Goal: Information Seeking & Learning: Learn about a topic

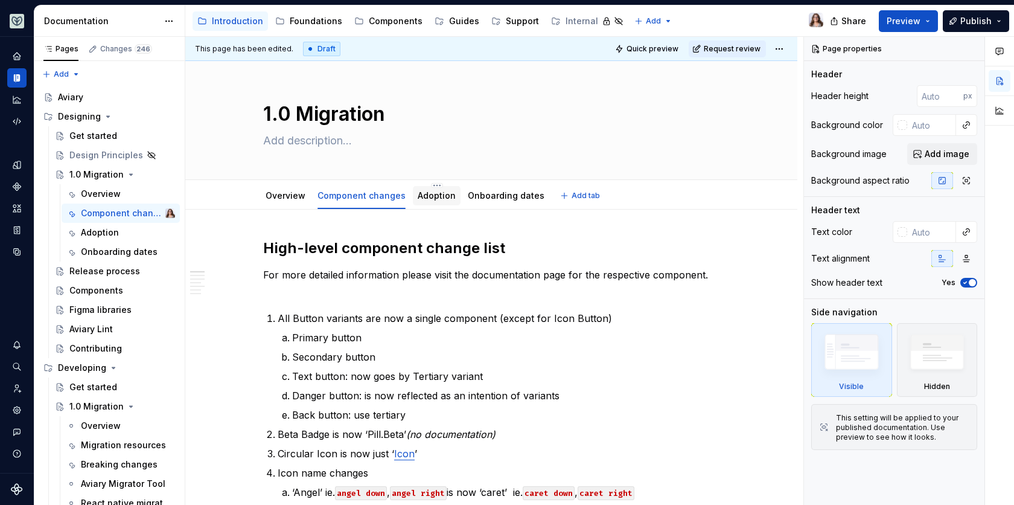
click at [433, 198] on link "Adoption" at bounding box center [437, 195] width 38 height 10
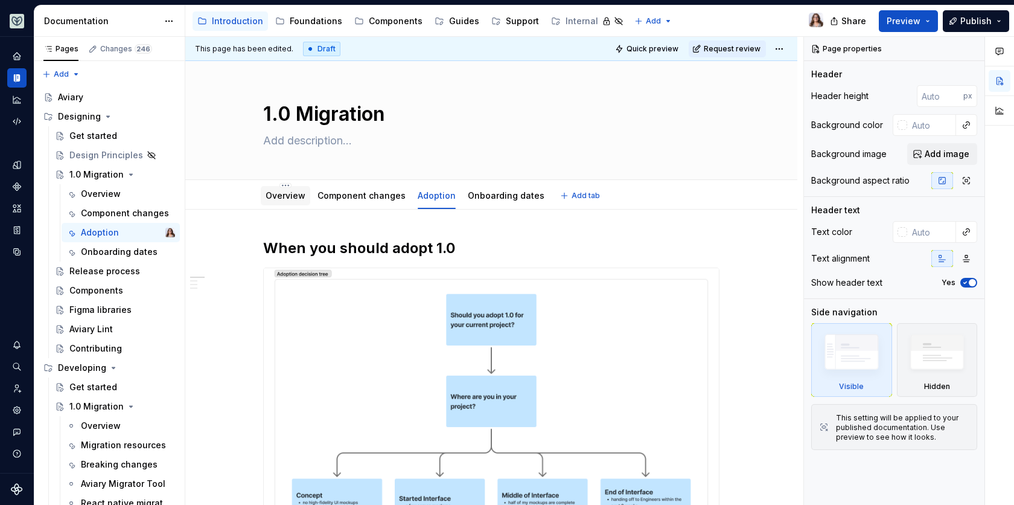
click at [287, 199] on link "Overview" at bounding box center [286, 195] width 40 height 10
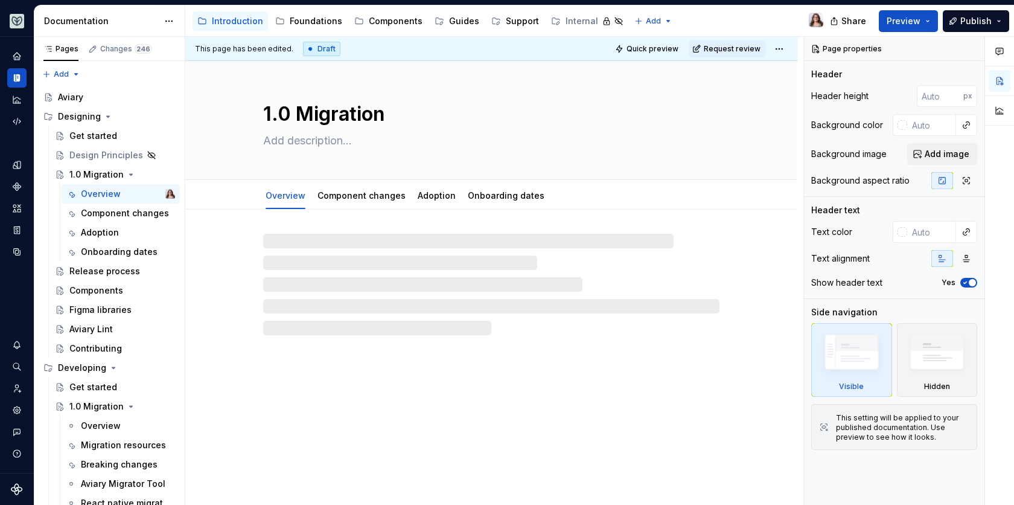
type textarea "*"
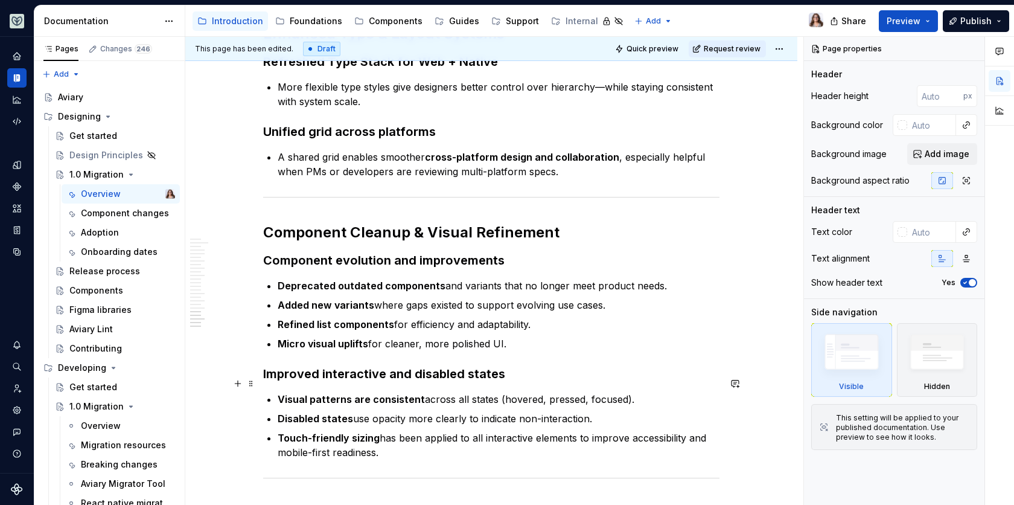
scroll to position [2331, 0]
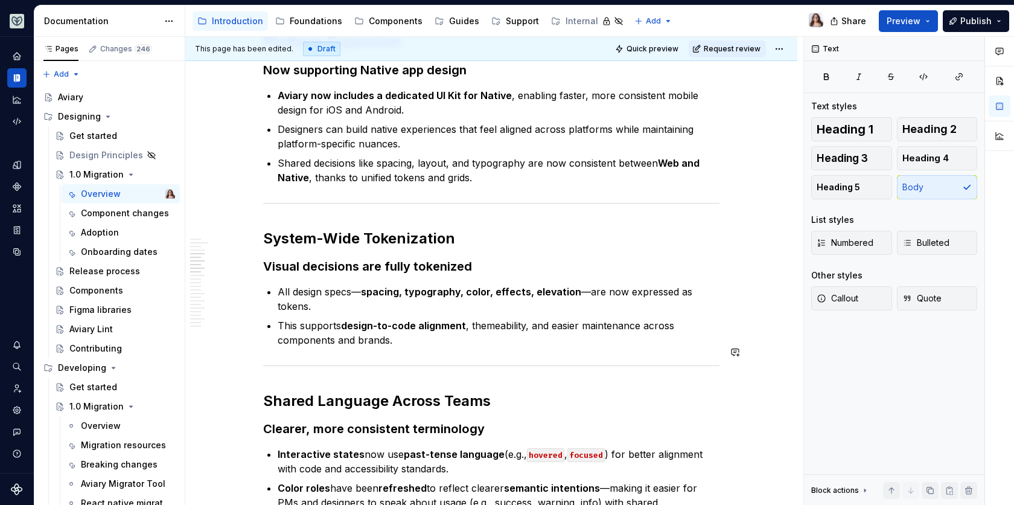
scroll to position [1021, 0]
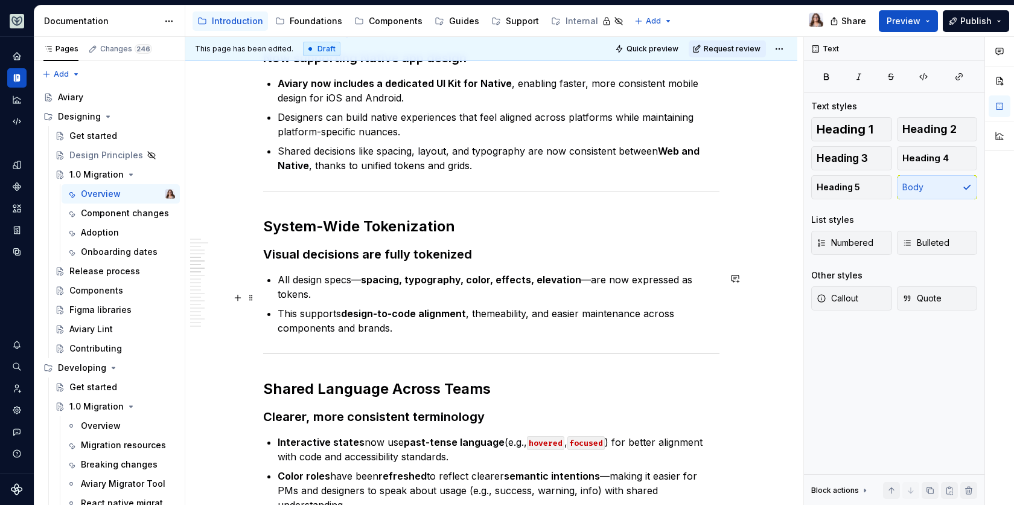
click at [397, 312] on p "This supports design-to-code alignment , themeability, and easier maintenance a…" at bounding box center [499, 320] width 442 height 29
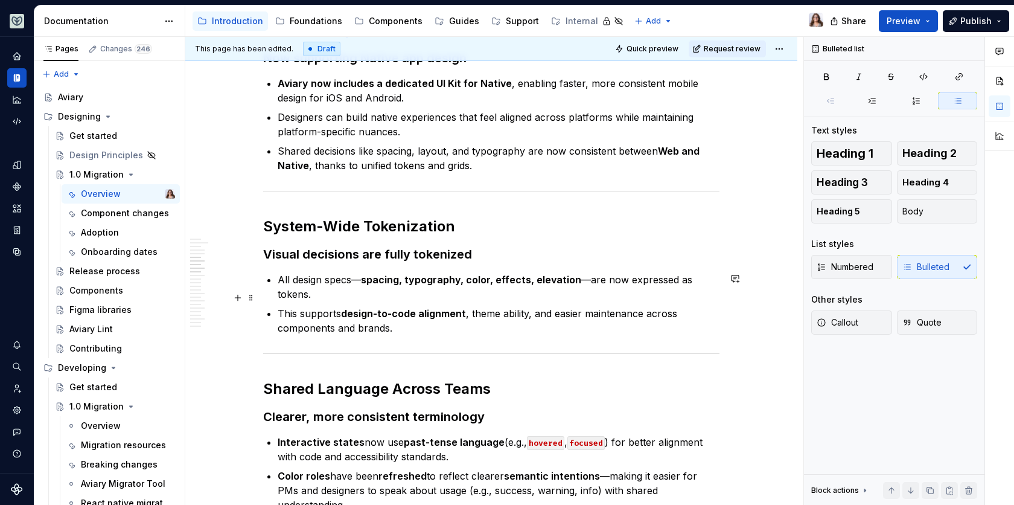
click at [420, 315] on p "This supports design-to-code alignment , theme ability, and easier maintenance …" at bounding box center [499, 320] width 442 height 29
click at [437, 321] on p "This supports design-to-code alignment , theme ability, and easier maintenance …" at bounding box center [499, 320] width 442 height 29
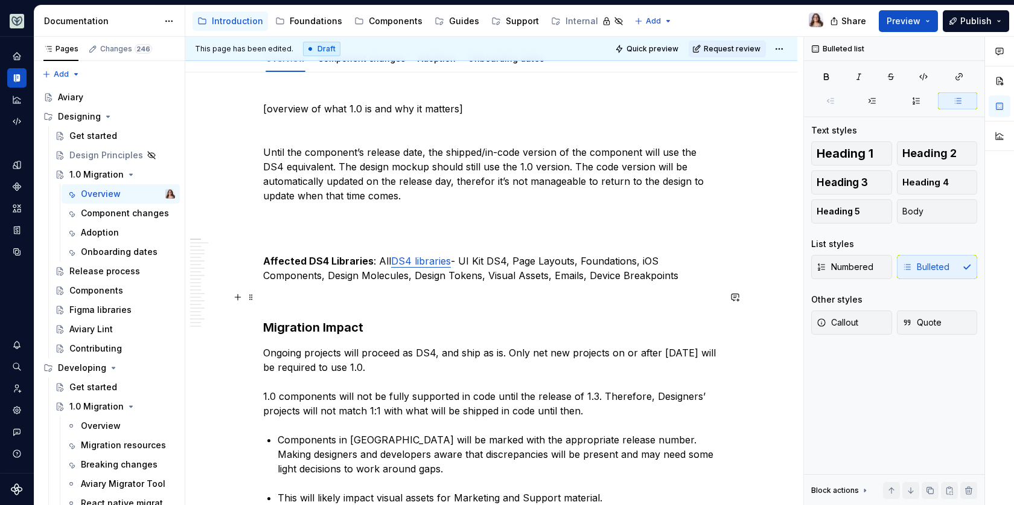
scroll to position [145, 0]
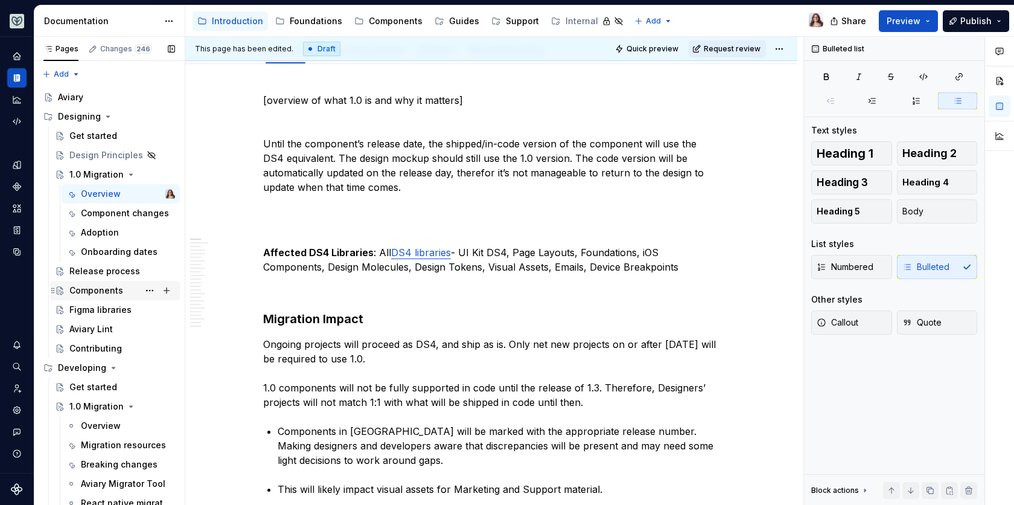
click at [106, 292] on div "Components" at bounding box center [96, 290] width 54 height 12
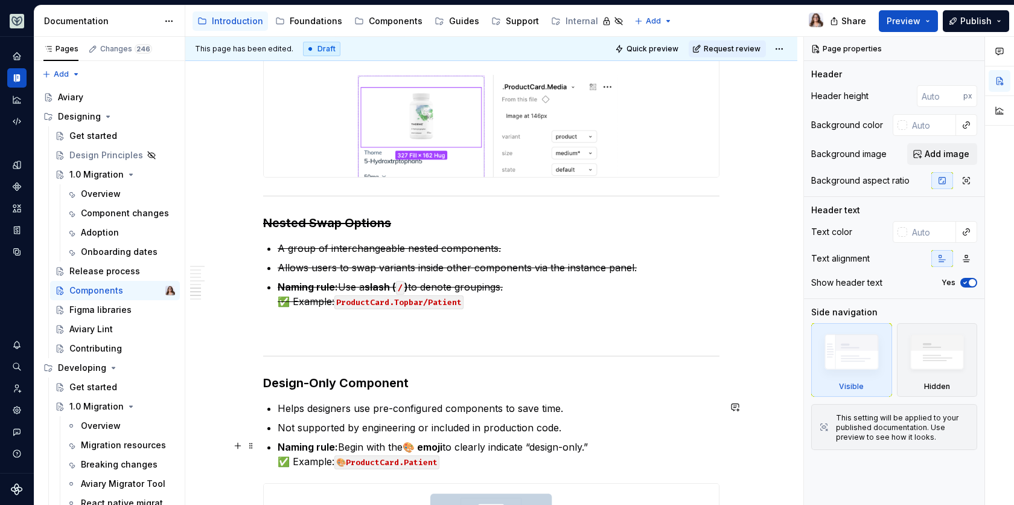
scroll to position [1376, 0]
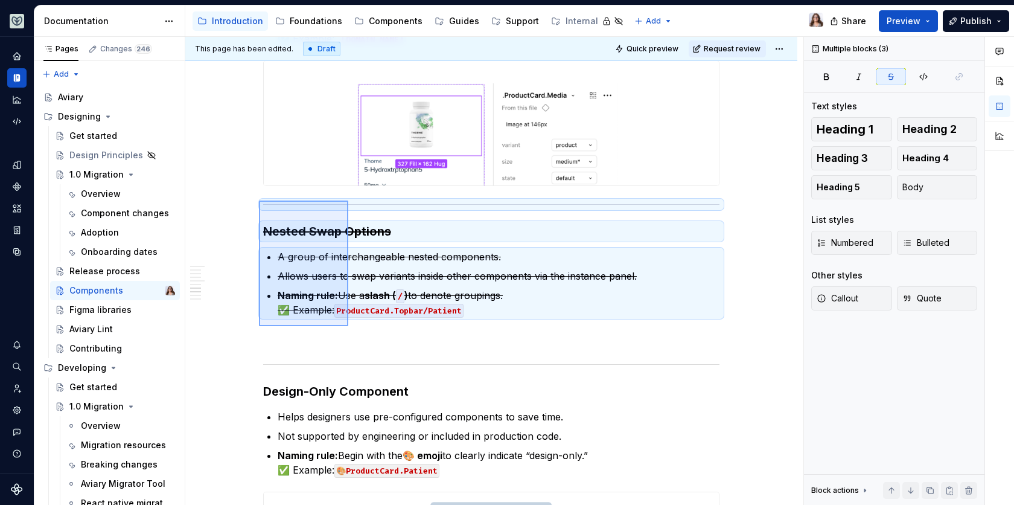
drag, startPoint x: 259, startPoint y: 200, endPoint x: 348, endPoint y: 325, distance: 152.8
click at [348, 325] on div "This page has been edited. Draft Quick preview Request review Components Edit h…" at bounding box center [494, 271] width 618 height 468
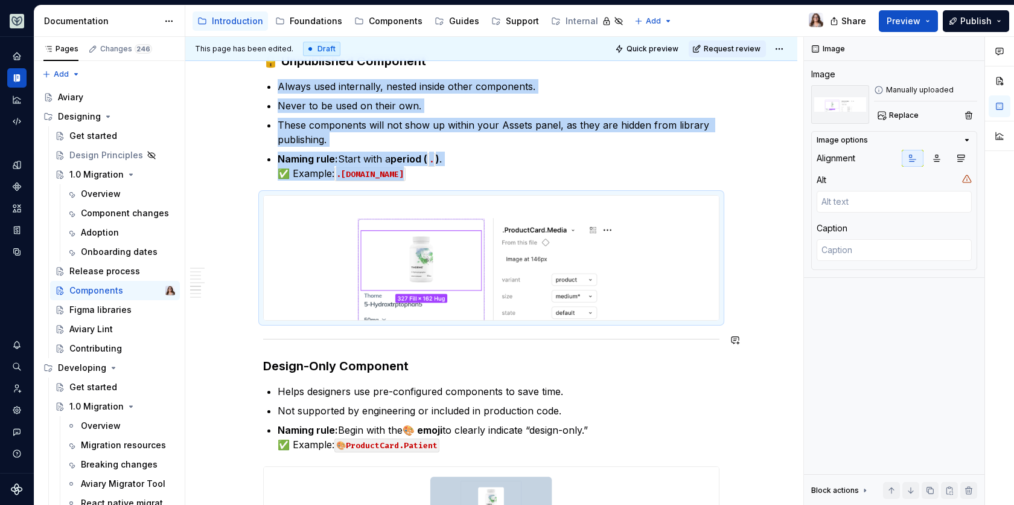
scroll to position [1276, 0]
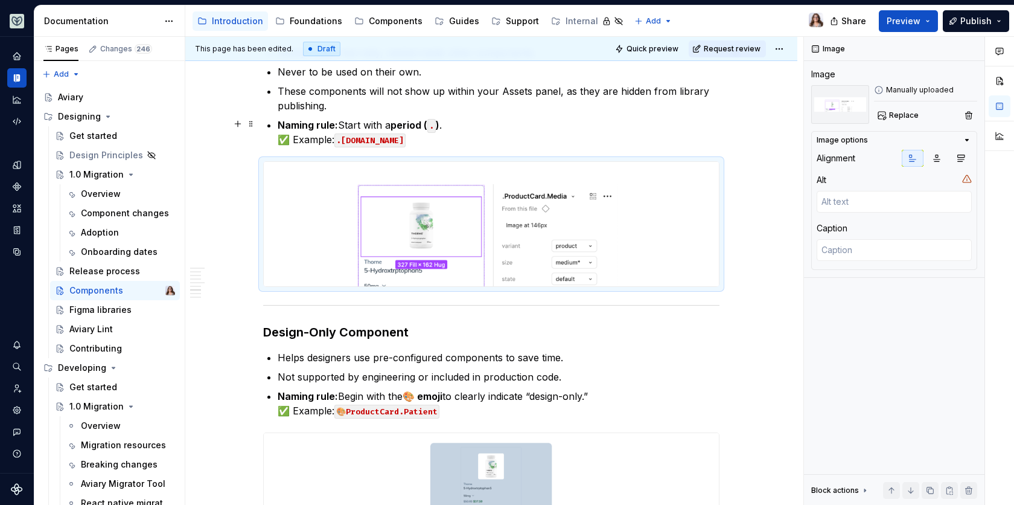
click at [453, 144] on div "Aviary components are built to be scalable, discoverable, and easy to use. To e…" at bounding box center [491, 98] width 456 height 2276
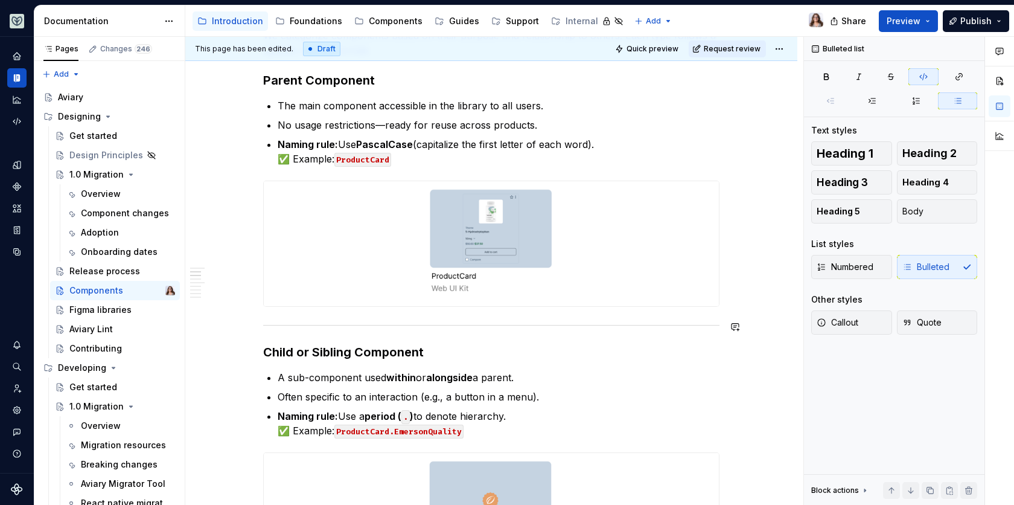
scroll to position [328, 0]
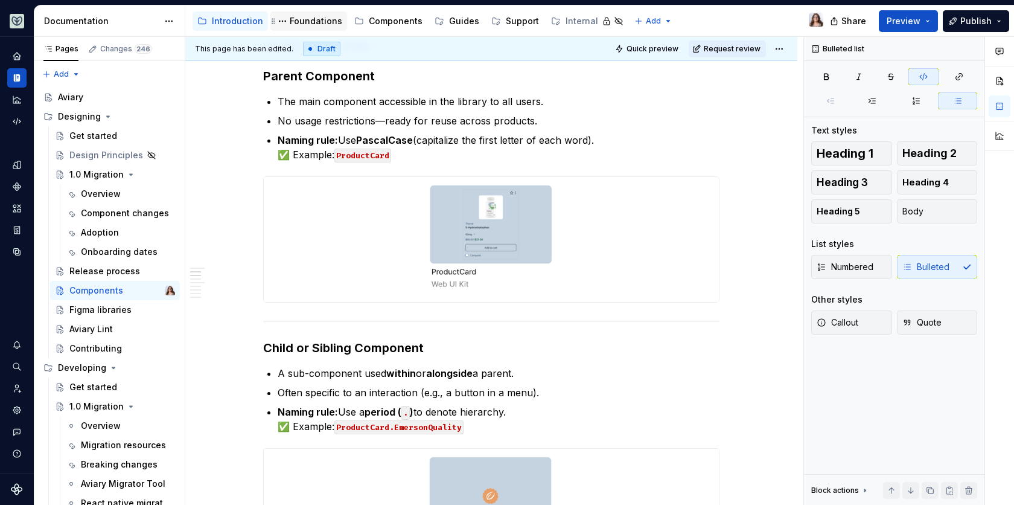
click at [302, 19] on div "Foundations" at bounding box center [316, 21] width 53 height 12
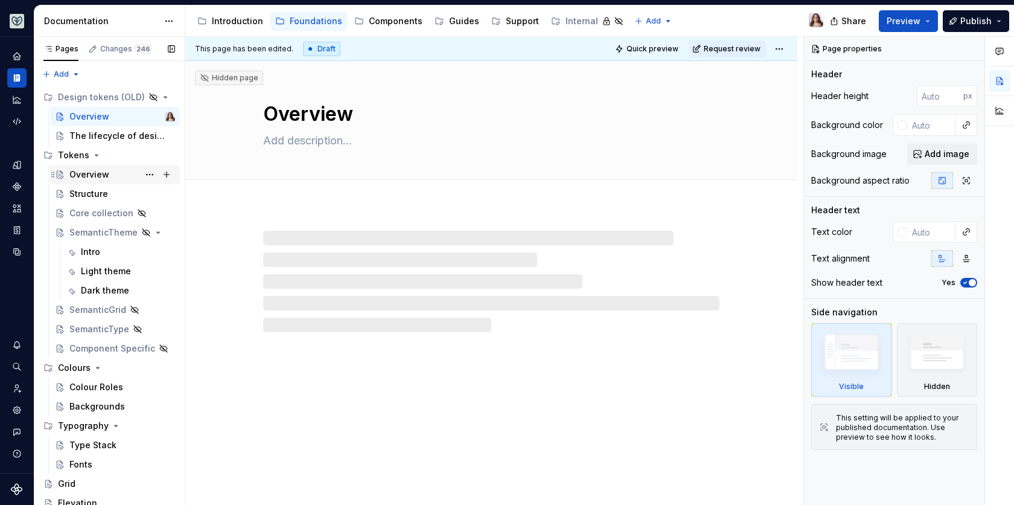
click at [97, 174] on div "Overview" at bounding box center [89, 174] width 40 height 12
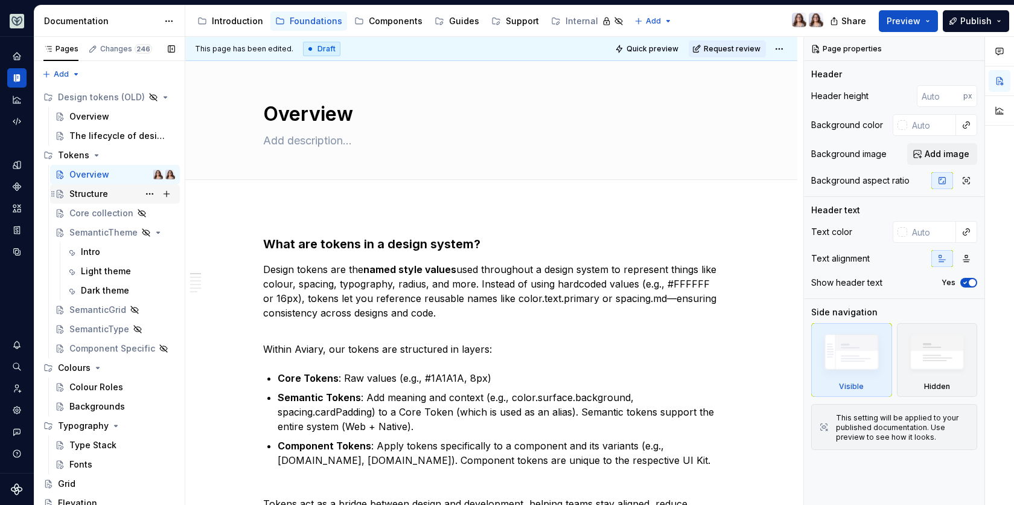
click at [85, 193] on div "Structure" at bounding box center [88, 194] width 39 height 12
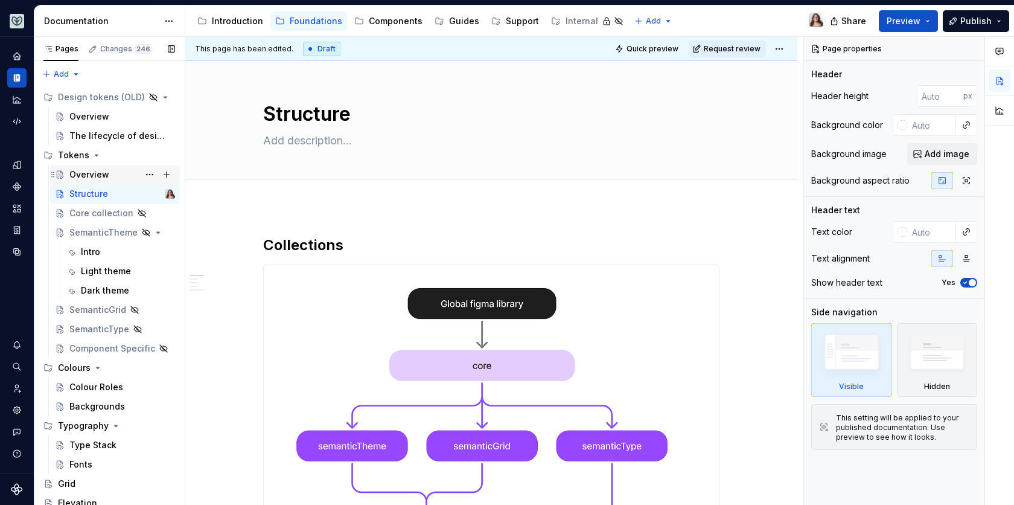
click at [103, 171] on div "Overview" at bounding box center [89, 174] width 40 height 12
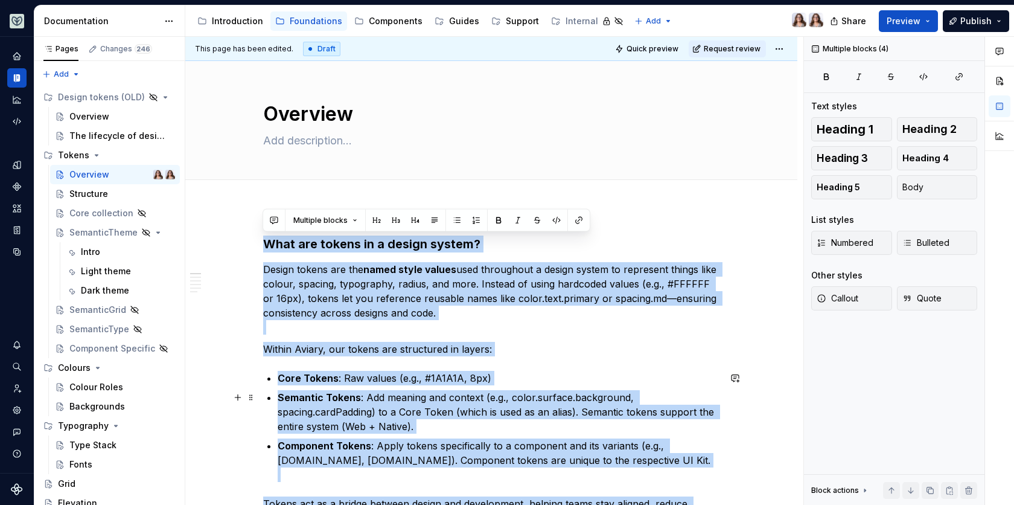
scroll to position [1056, 0]
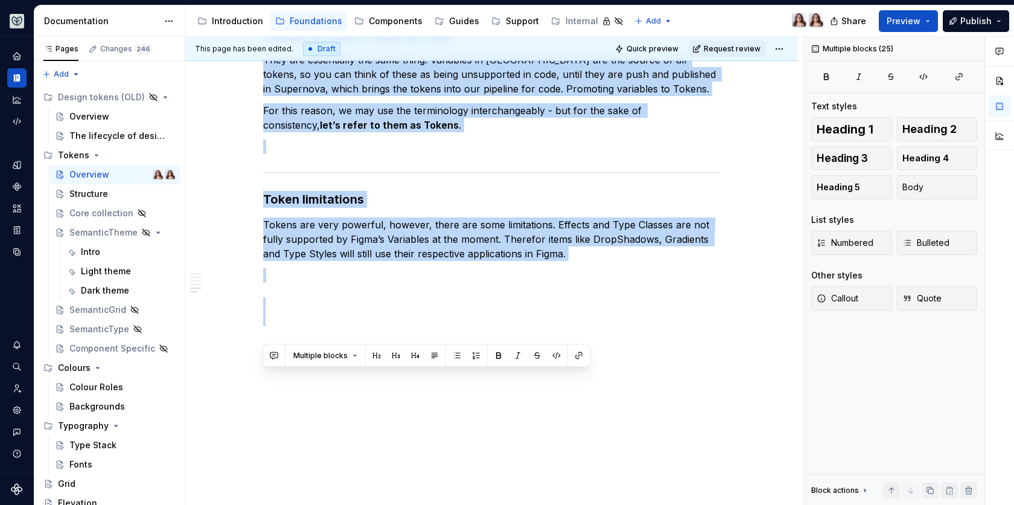
drag, startPoint x: 264, startPoint y: 237, endPoint x: 555, endPoint y: 545, distance: 423.6
click at [555, 504] on html "Aviary Dataset Fullscript Documentation Accessibility guide for tree Page tree.…" at bounding box center [507, 252] width 1014 height 505
copy div "Lore ips dolors am c adipis elitse? Doeius tempor inc utl etdol magna aliqua en…"
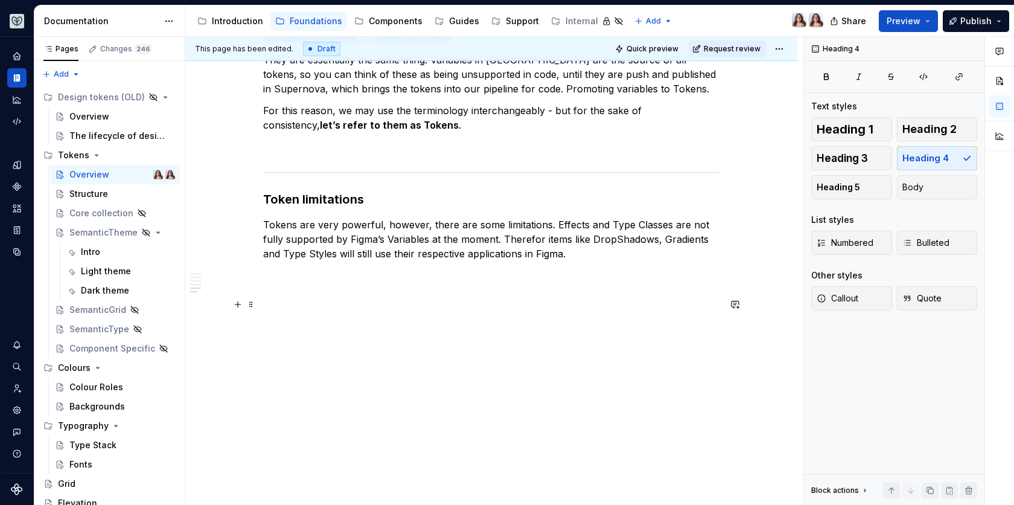
click at [611, 314] on h4 at bounding box center [491, 318] width 456 height 43
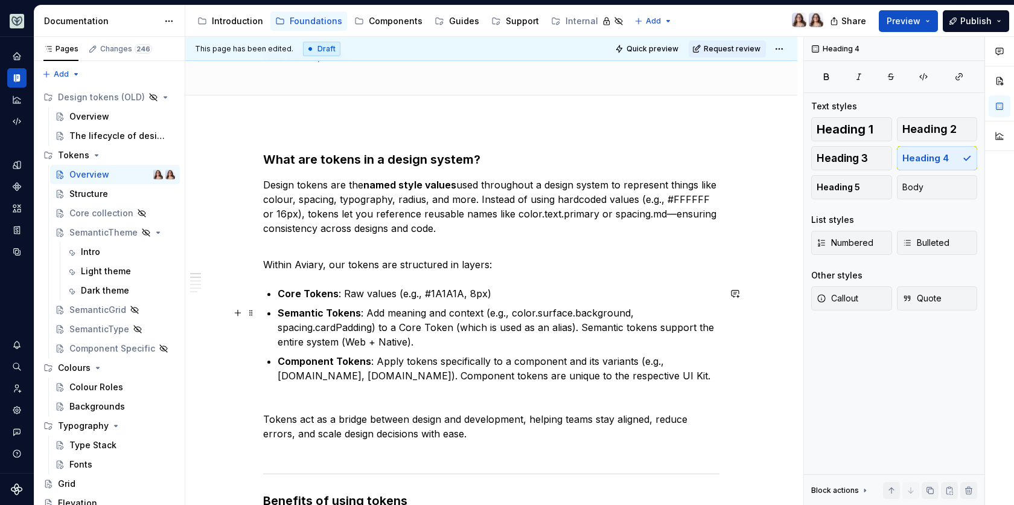
scroll to position [94, 0]
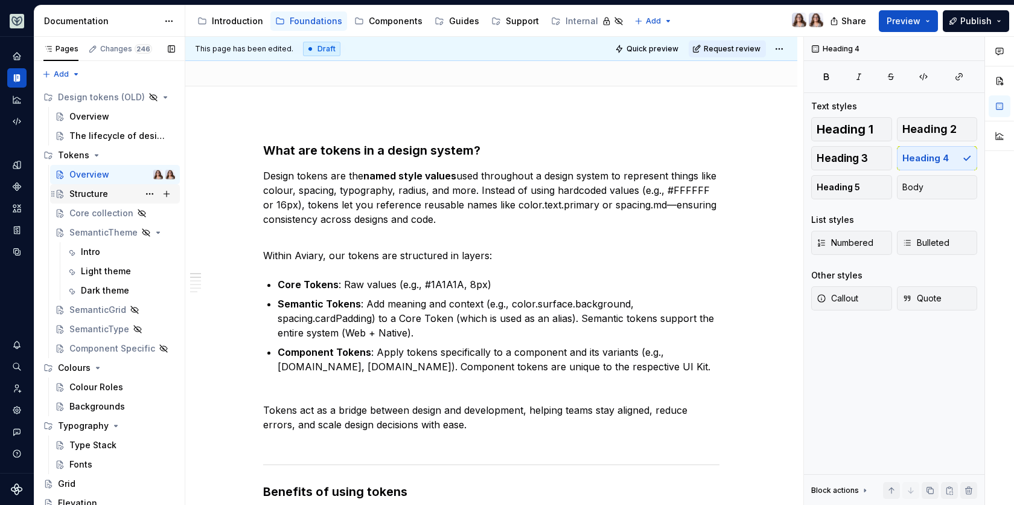
click at [87, 194] on div "Structure" at bounding box center [88, 194] width 39 height 12
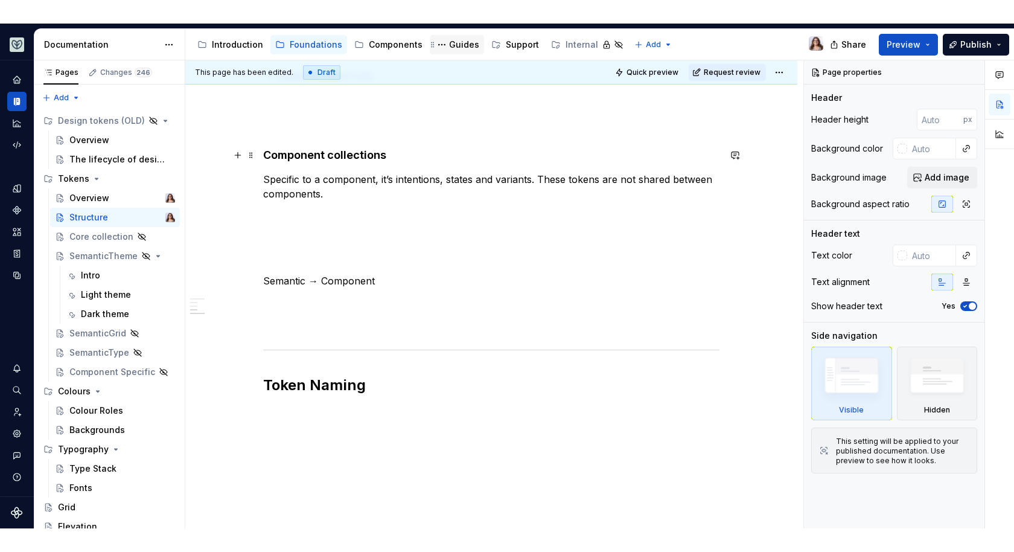
scroll to position [846, 0]
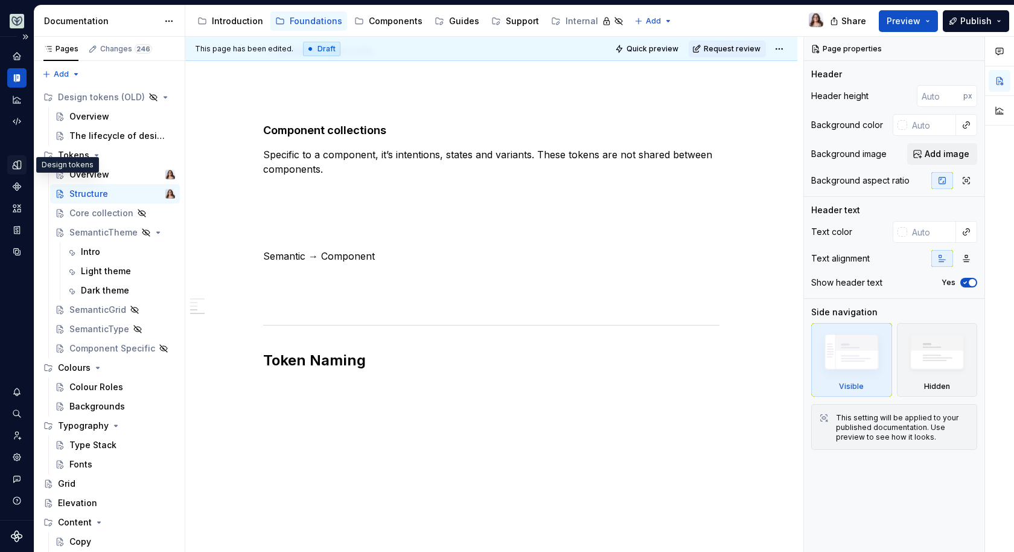
type textarea "*"
click at [21, 165] on icon "Design tokens" at bounding box center [17, 165] width 8 height 8
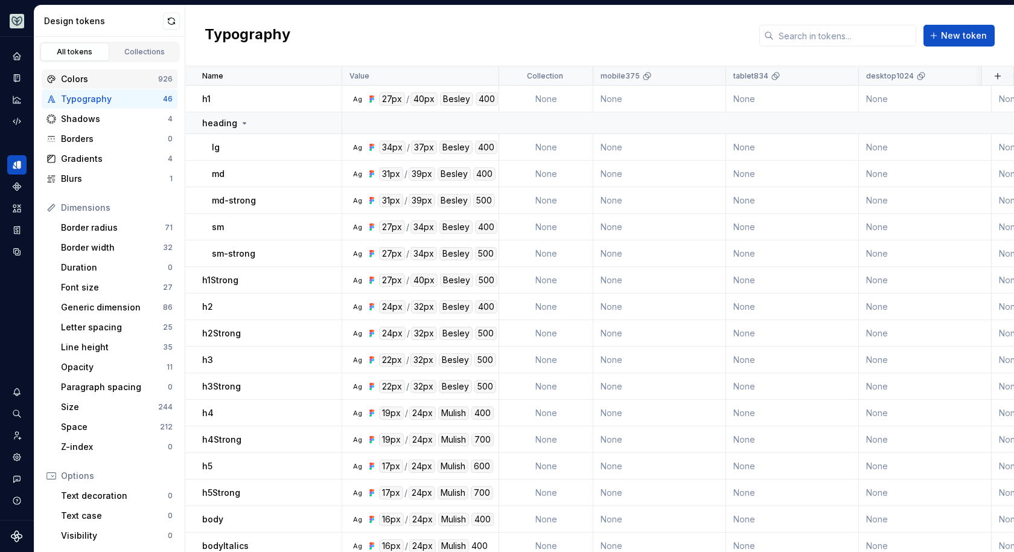
click at [96, 73] on div "Colors" at bounding box center [109, 79] width 97 height 12
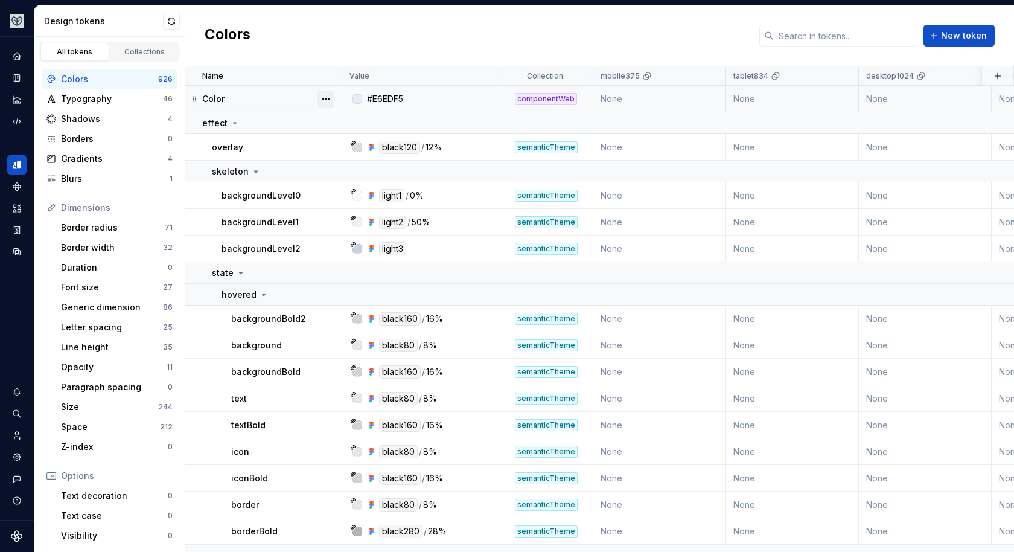
click at [321, 97] on button "button" at bounding box center [326, 99] width 17 height 17
click at [353, 169] on div "Delete token" at bounding box center [379, 166] width 78 height 12
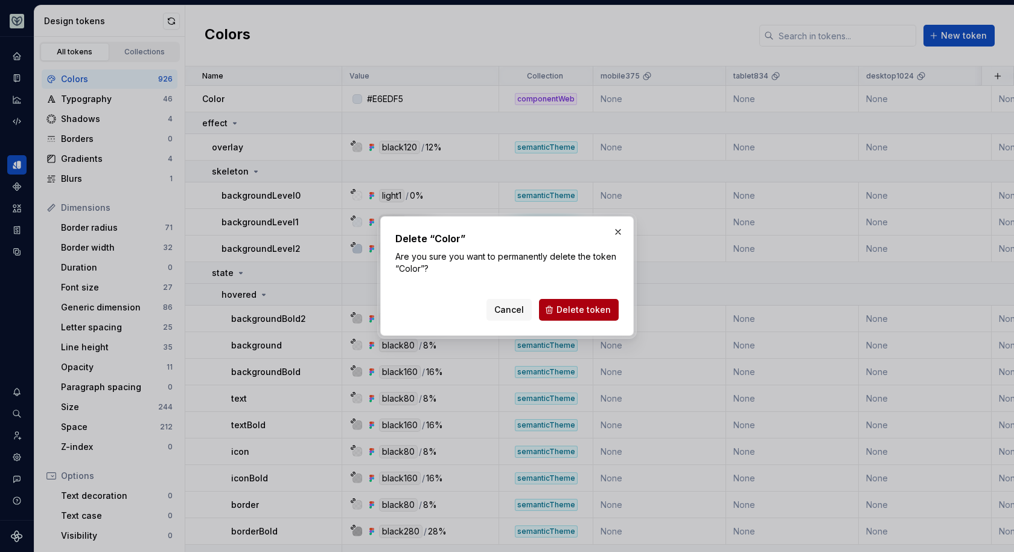
click at [580, 308] on span "Delete token" at bounding box center [584, 310] width 54 height 12
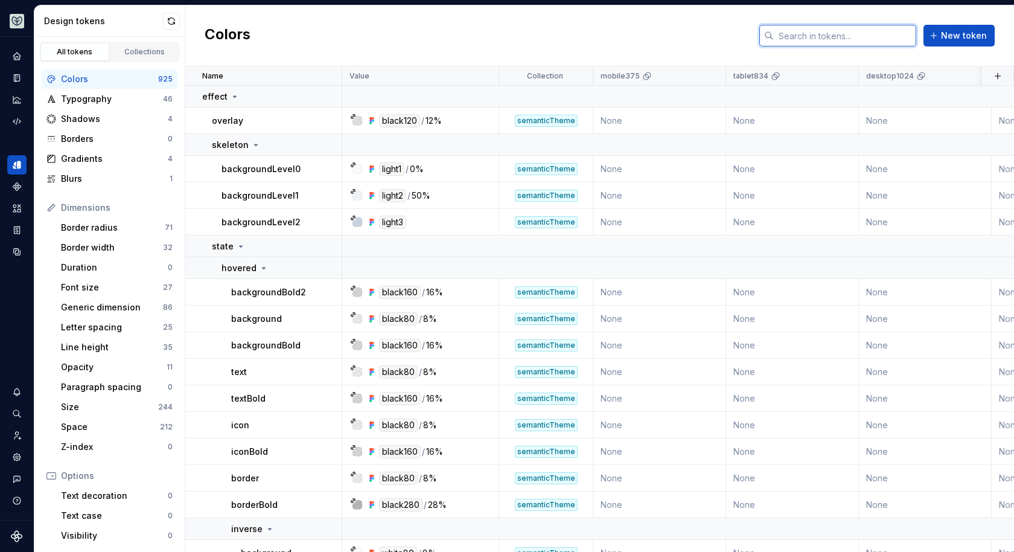
click at [808, 34] on input "text" at bounding box center [845, 36] width 142 height 22
type input "neutral"
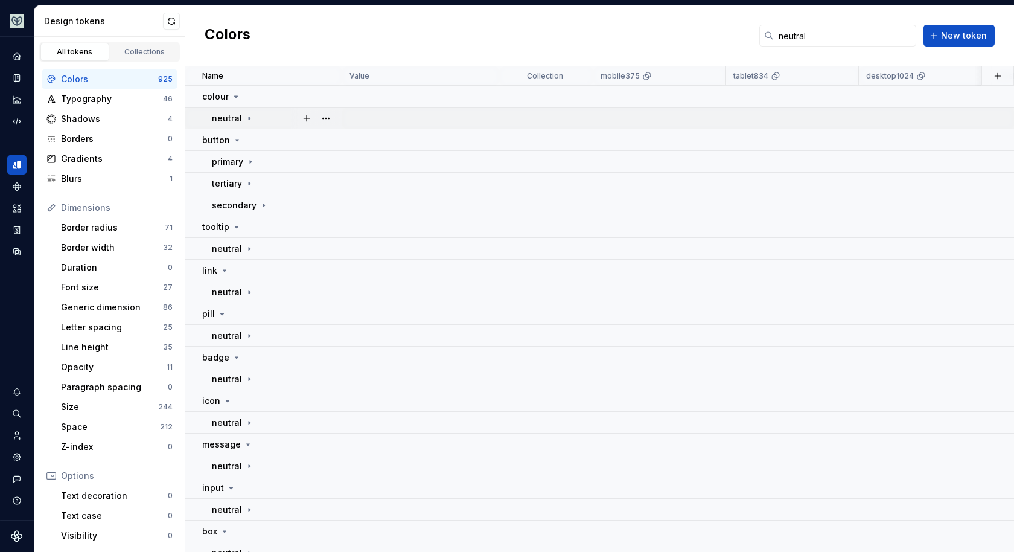
click at [248, 118] on icon at bounding box center [249, 118] width 10 height 10
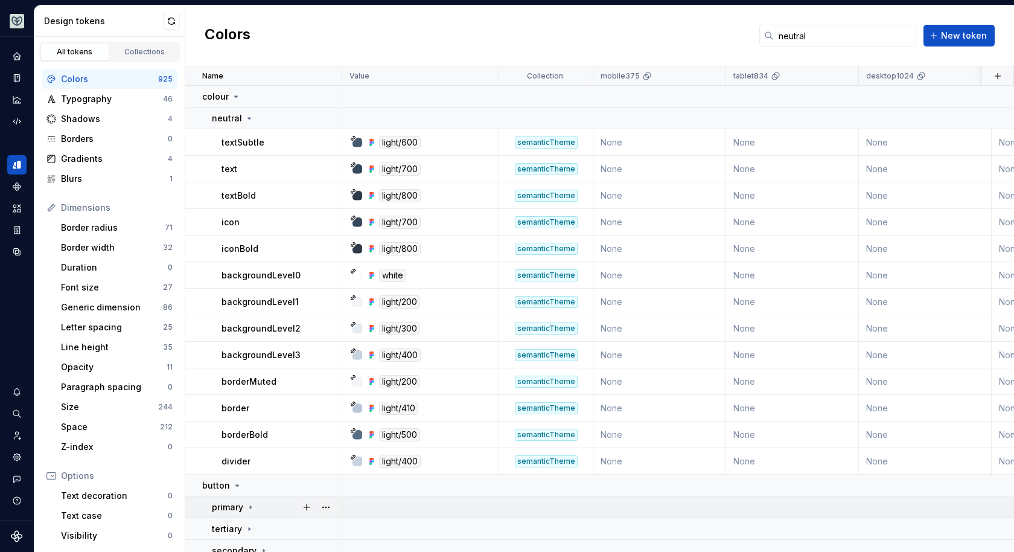
click at [251, 504] on icon at bounding box center [251, 507] width 10 height 10
click at [237, 489] on div "button" at bounding box center [222, 485] width 40 height 12
click at [237, 489] on icon at bounding box center [237, 486] width 10 height 10
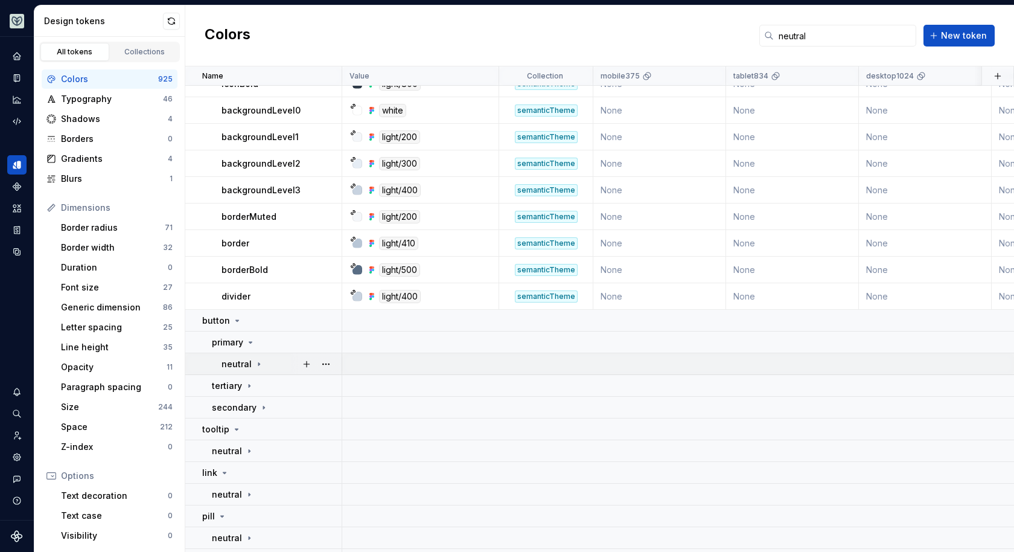
click at [256, 362] on icon at bounding box center [259, 364] width 10 height 10
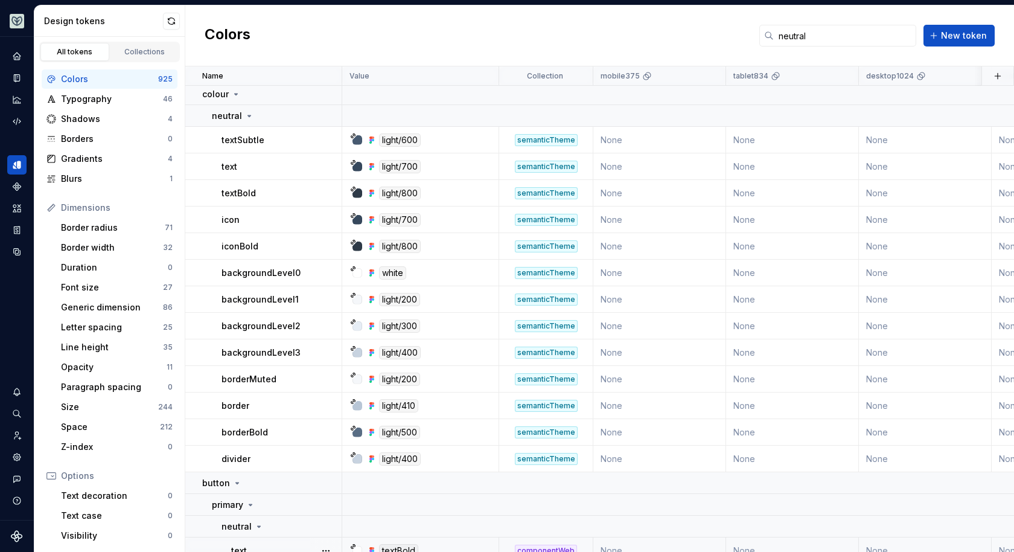
scroll to position [0, 0]
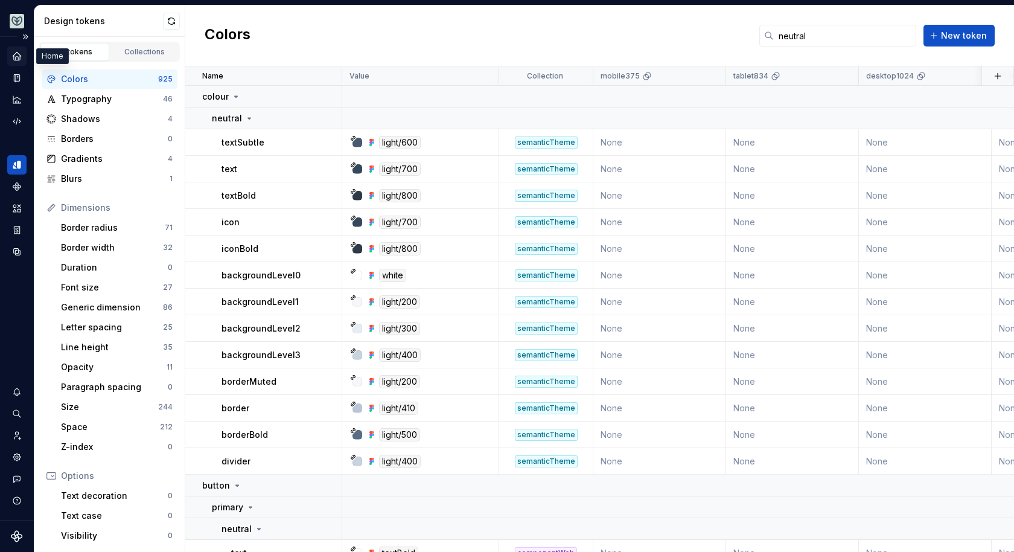
click at [15, 56] on icon "Home" at bounding box center [17, 56] width 8 height 8
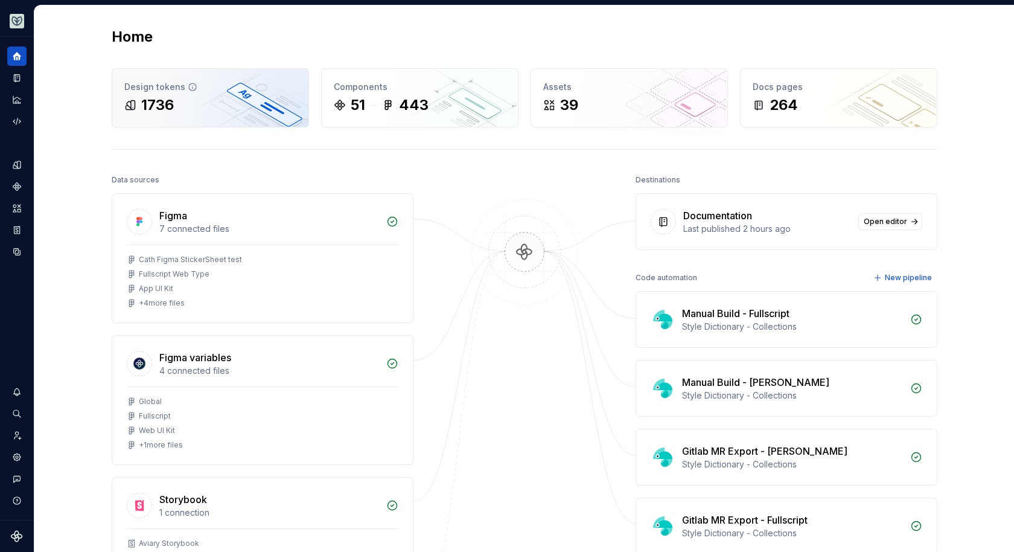
click at [177, 106] on div "1736" at bounding box center [210, 104] width 172 height 19
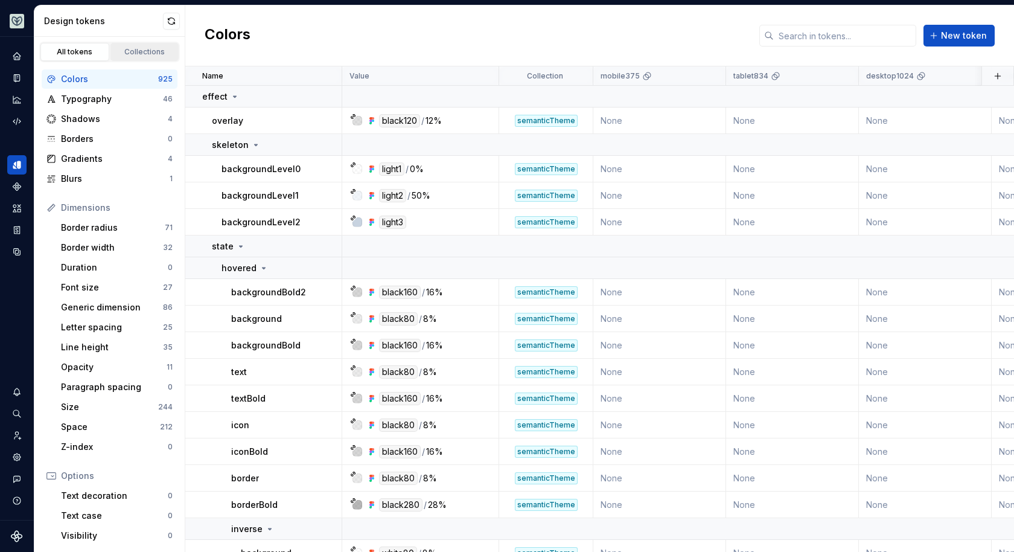
click at [155, 49] on div "Collections" at bounding box center [145, 52] width 60 height 10
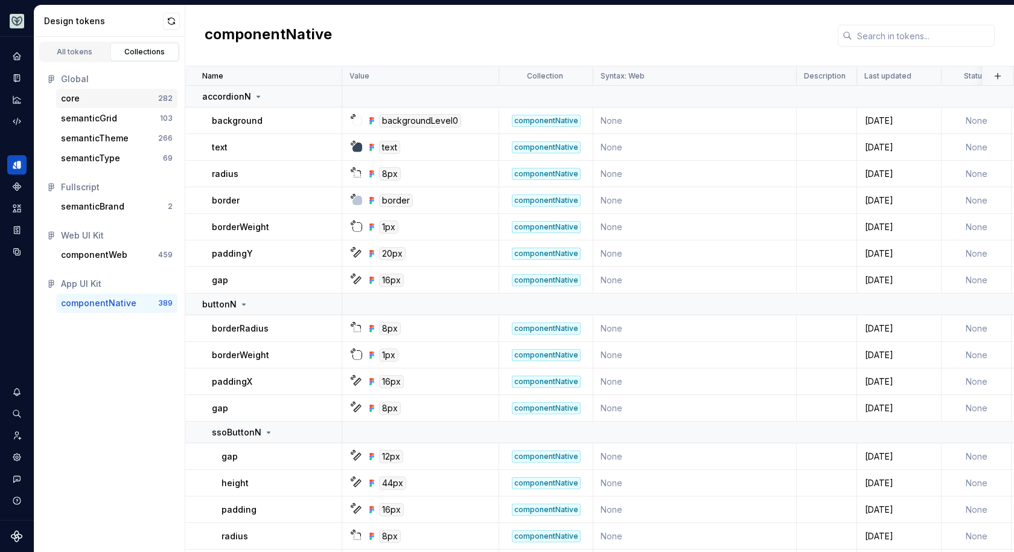
click at [116, 99] on div "core" at bounding box center [109, 98] width 97 height 12
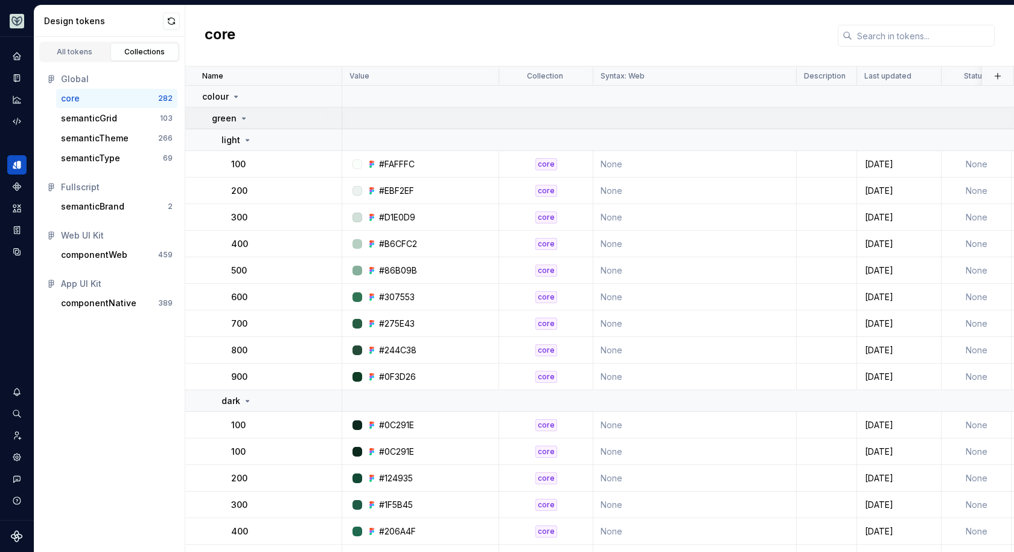
scroll to position [0, 29]
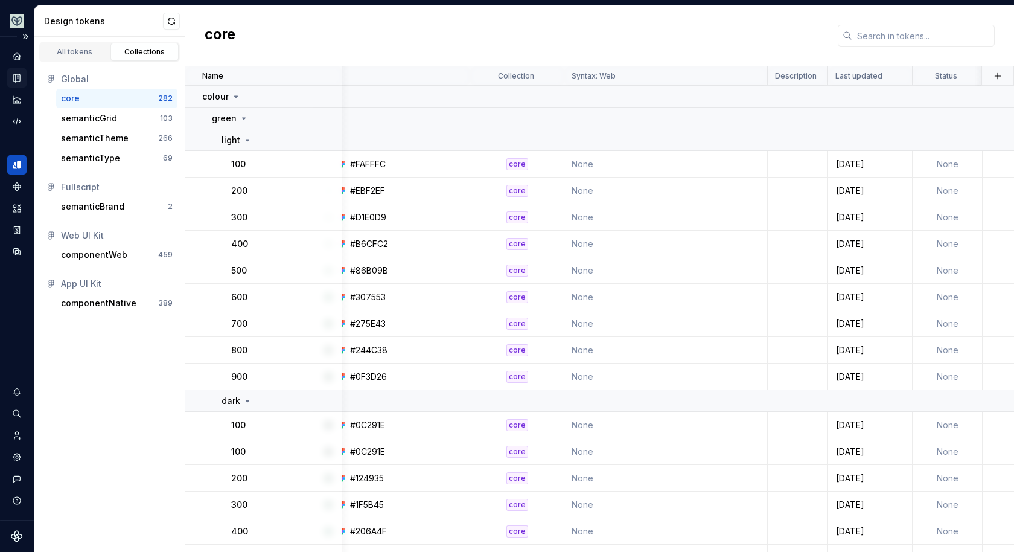
click at [18, 79] on icon "Documentation" at bounding box center [18, 78] width 5 height 7
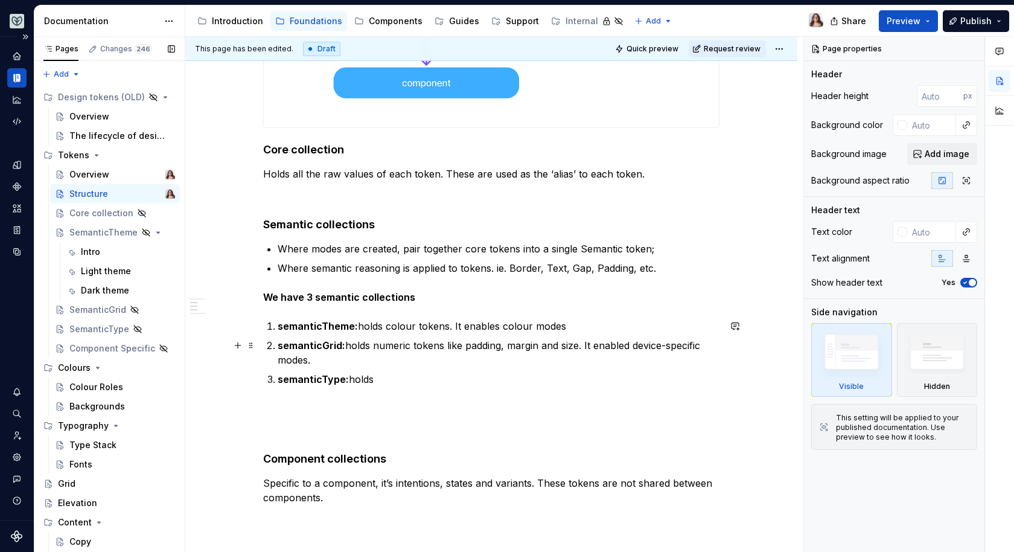
scroll to position [506, 0]
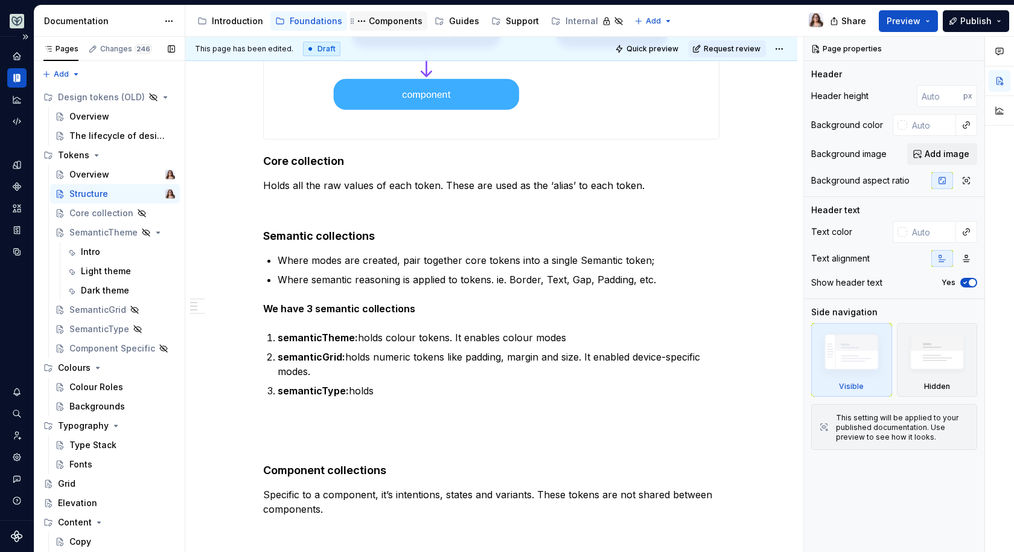
click at [372, 18] on div "Components" at bounding box center [396, 21] width 54 height 12
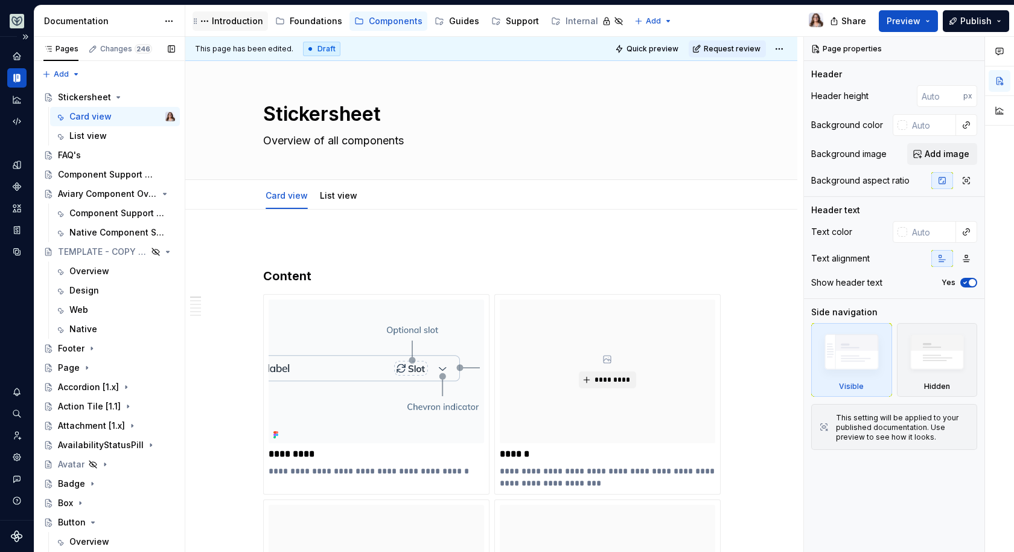
click at [232, 22] on div "Introduction" at bounding box center [237, 21] width 51 height 12
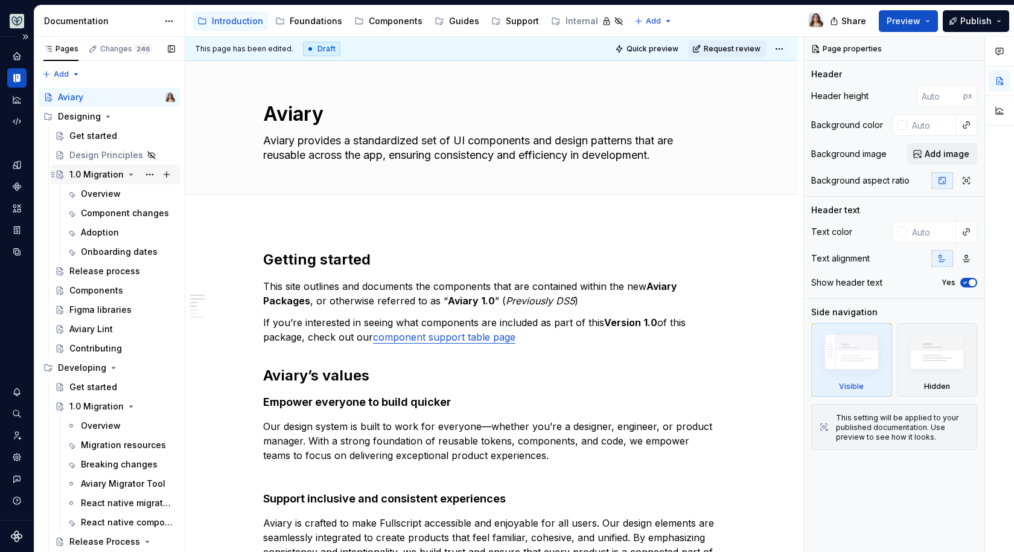
click at [104, 171] on div "1.0 Migration" at bounding box center [96, 174] width 54 height 12
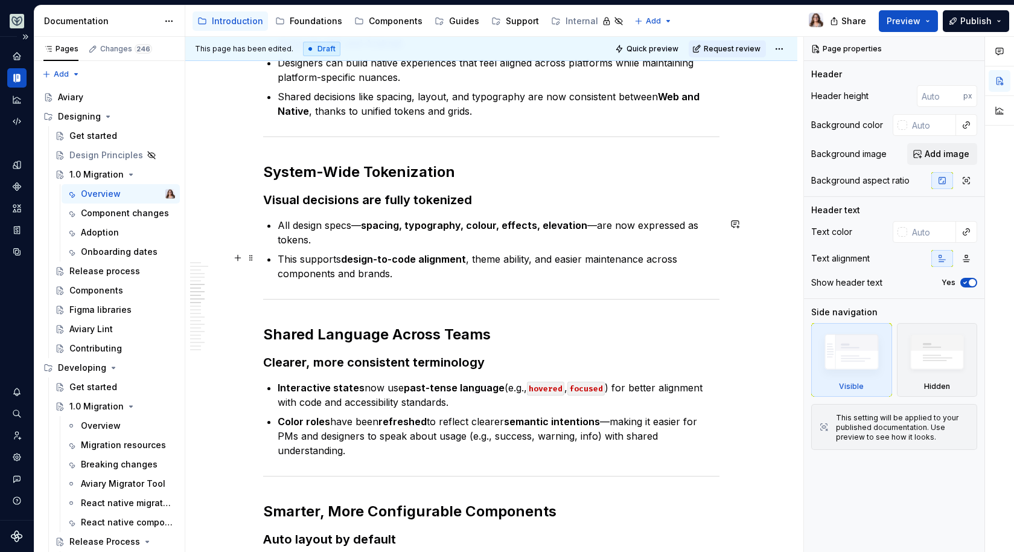
scroll to position [1170, 0]
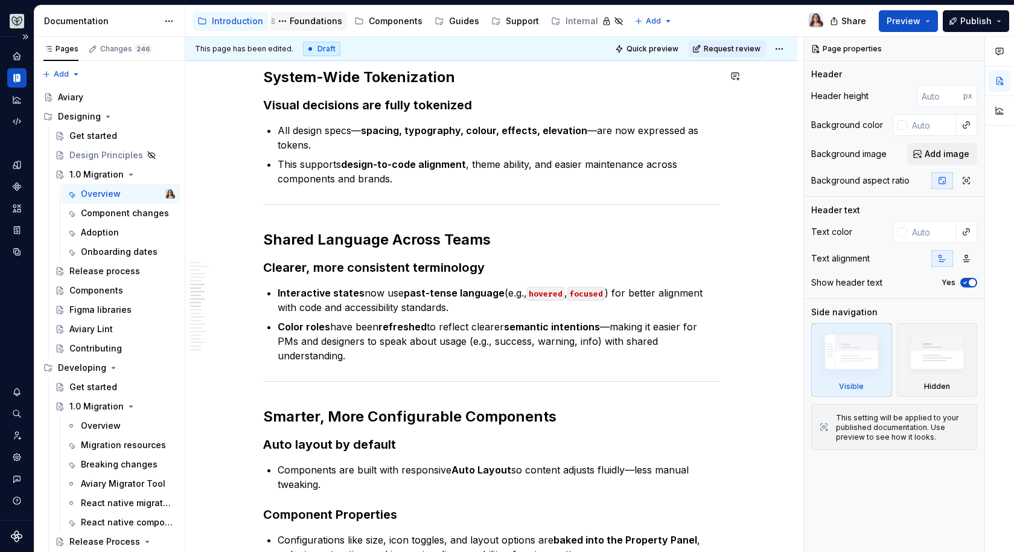
click at [306, 23] on div "Foundations" at bounding box center [316, 21] width 53 height 12
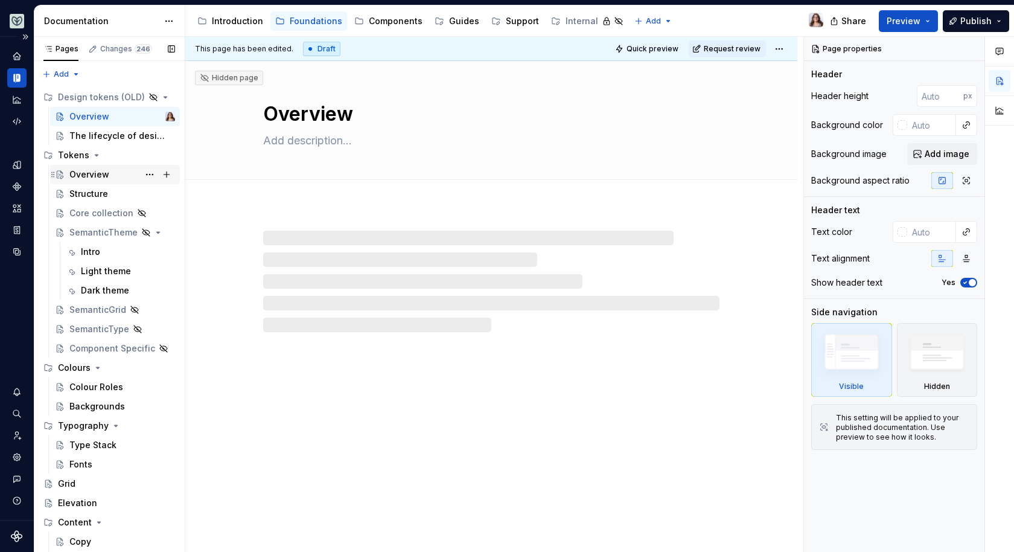
click at [97, 171] on div "Overview" at bounding box center [89, 174] width 40 height 12
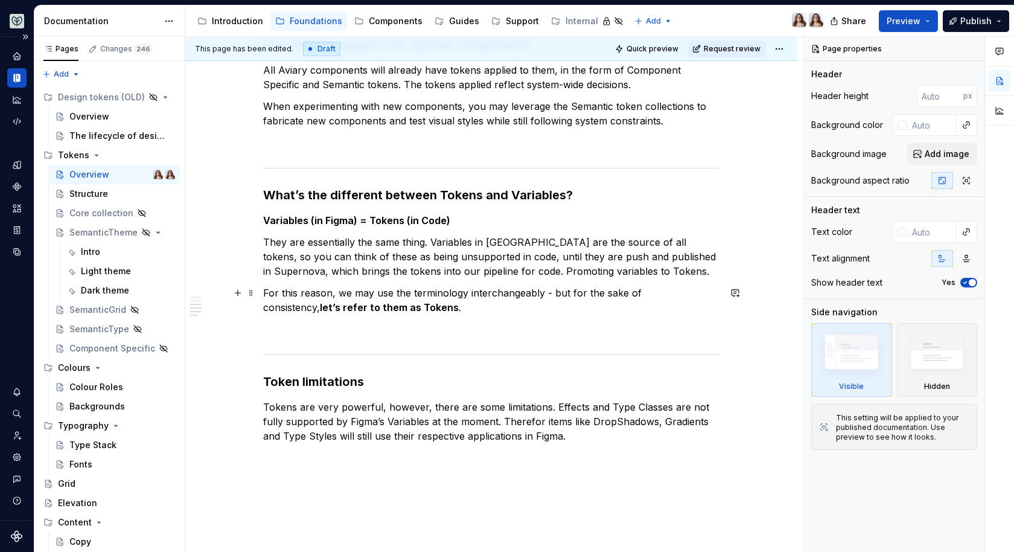
scroll to position [877, 0]
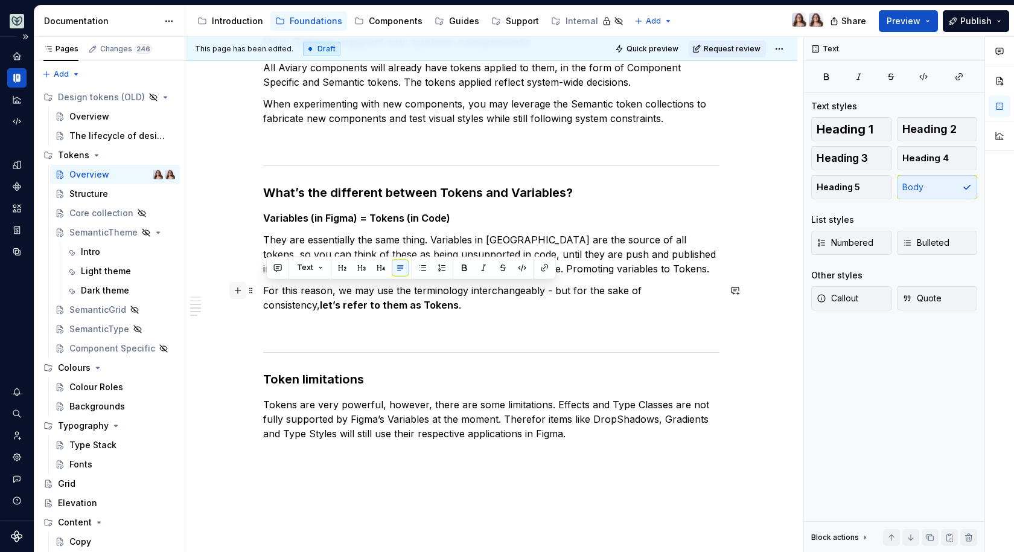
drag, startPoint x: 387, startPoint y: 305, endPoint x: 232, endPoint y: 288, distance: 156.1
copy p "For this reason, we may use the terminology interchangeably - but for the sake …"
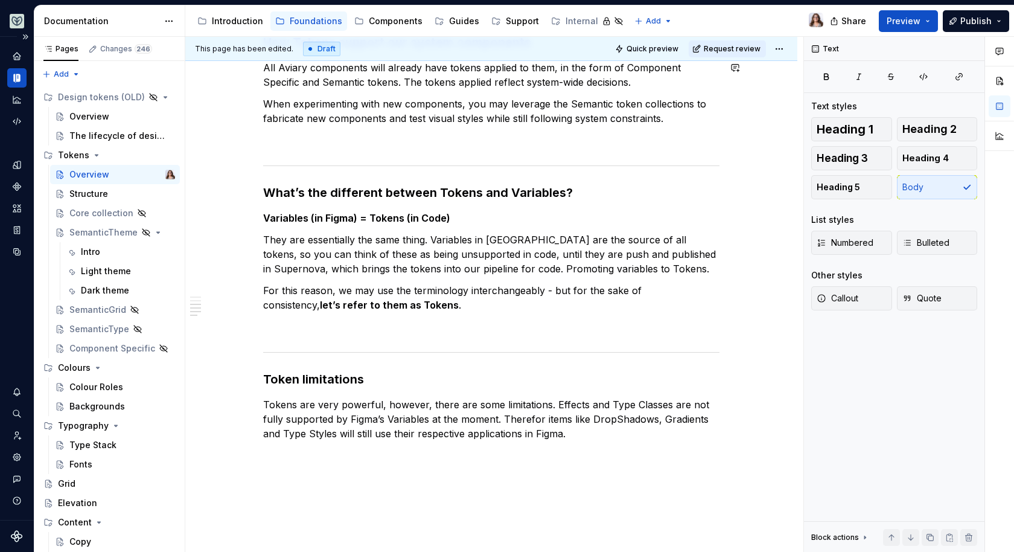
type textarea "*"
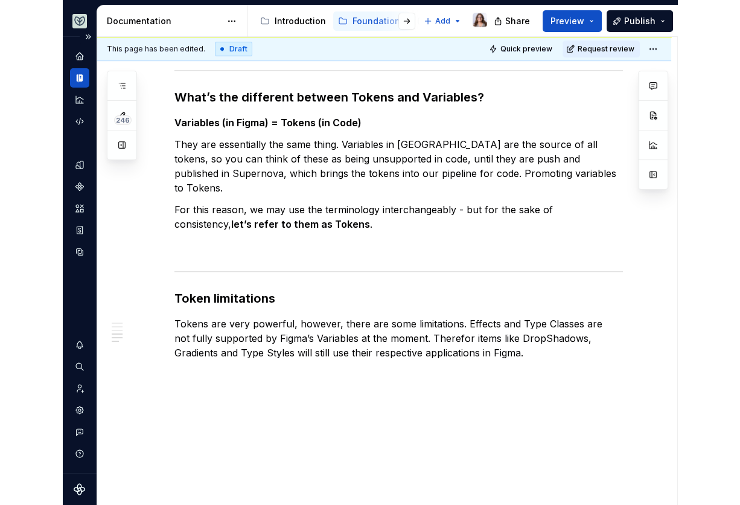
scroll to position [913, 0]
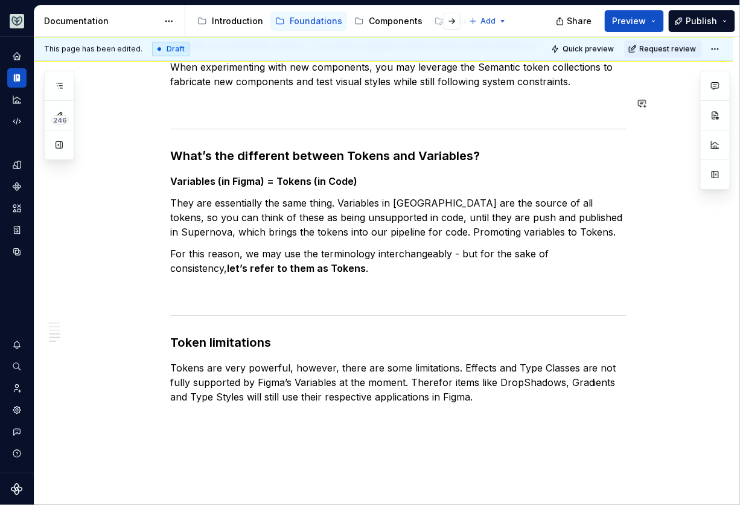
type textarea "*"
